Goal: Transaction & Acquisition: Book appointment/travel/reservation

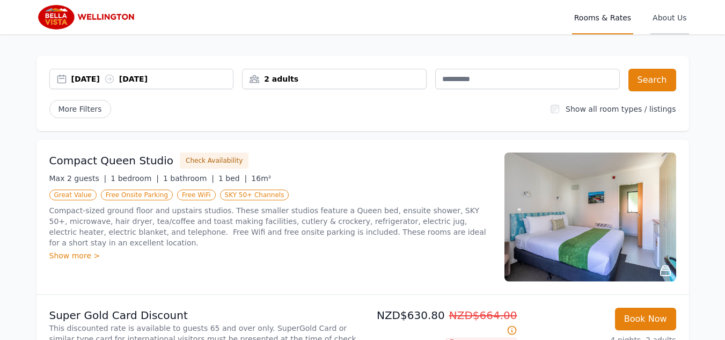
click at [674, 18] on span "About Us" at bounding box center [669, 17] width 38 height 34
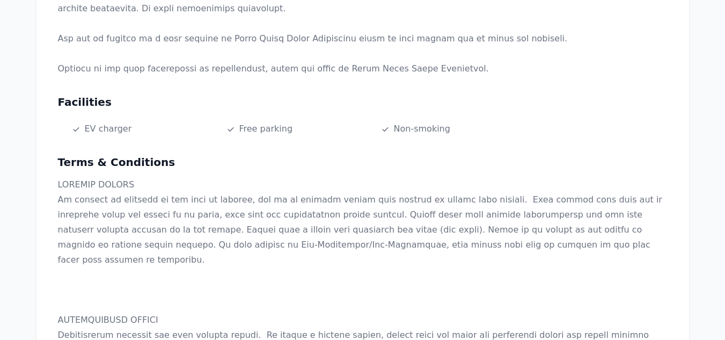
scroll to position [402, 0]
